Goal: Check status: Check status

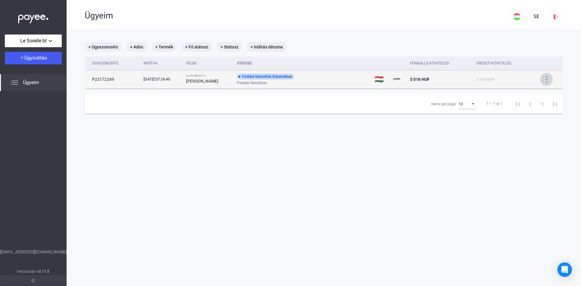
click at [545, 82] on img at bounding box center [546, 79] width 6 height 6
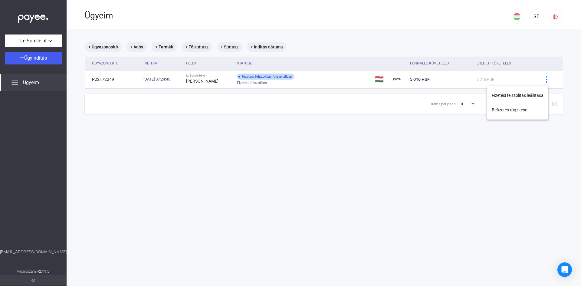
click at [266, 79] on div at bounding box center [290, 143] width 581 height 286
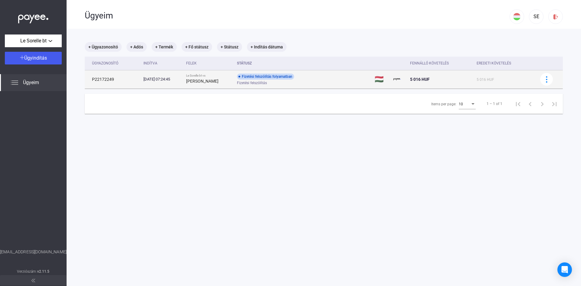
click at [260, 84] on span "Fizetési felszólítás" at bounding box center [252, 82] width 30 height 7
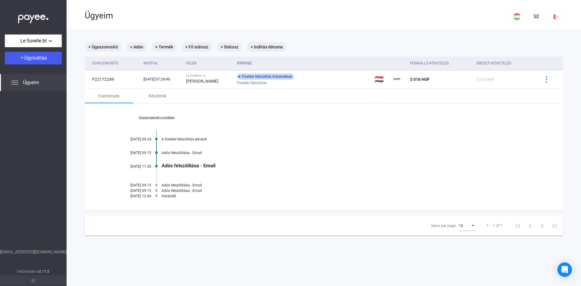
click at [172, 117] on link "Összes esemény mutatása" at bounding box center [156, 118] width 83 height 4
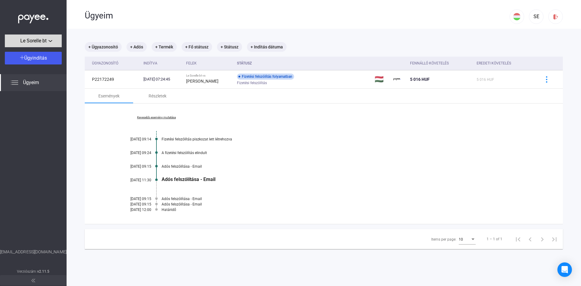
click at [49, 41] on div "Le Sorelle bt" at bounding box center [33, 41] width 53 height 8
click at [49, 41] on div at bounding box center [290, 143] width 581 height 286
click at [15, 83] on img at bounding box center [14, 82] width 7 height 7
click at [531, 20] on button "SE" at bounding box center [536, 16] width 15 height 15
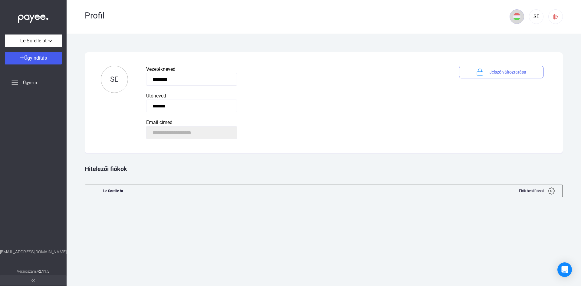
click at [516, 18] on img at bounding box center [516, 16] width 7 height 7
click at [426, 18] on div at bounding box center [290, 143] width 581 height 286
click at [27, 20] on img at bounding box center [33, 17] width 30 height 12
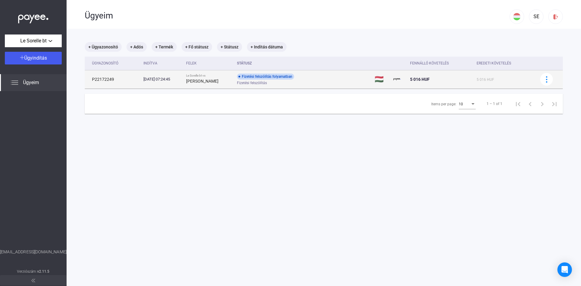
click at [258, 84] on span "Fizetési felszólítás" at bounding box center [252, 82] width 30 height 7
